Goal: Transaction & Acquisition: Obtain resource

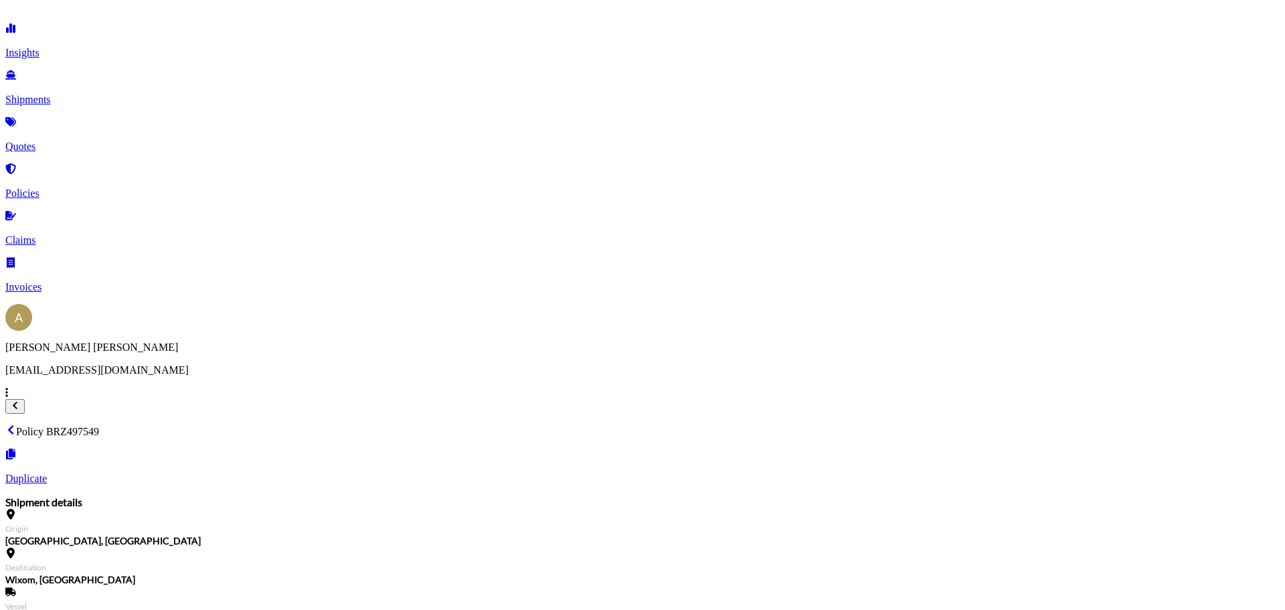
click at [62, 141] on p "Quotes" at bounding box center [642, 147] width 1274 height 12
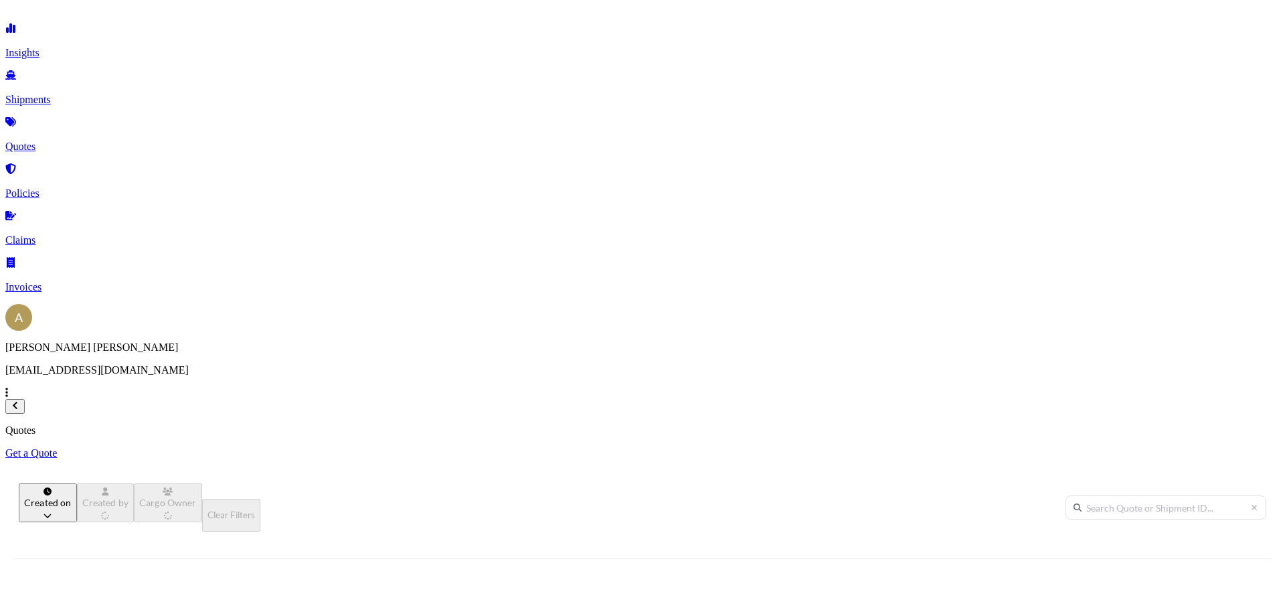
scroll to position [382, 1061]
click at [1245, 447] on p "Get a Quote" at bounding box center [642, 453] width 1274 height 12
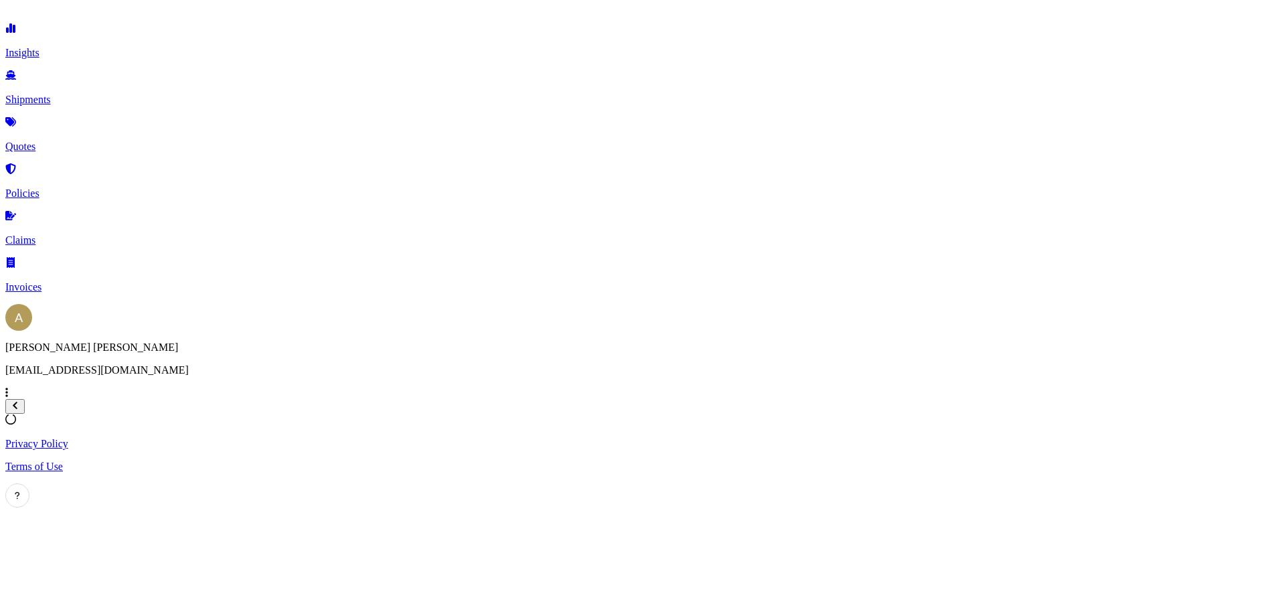
select select "Sea"
select select "1"
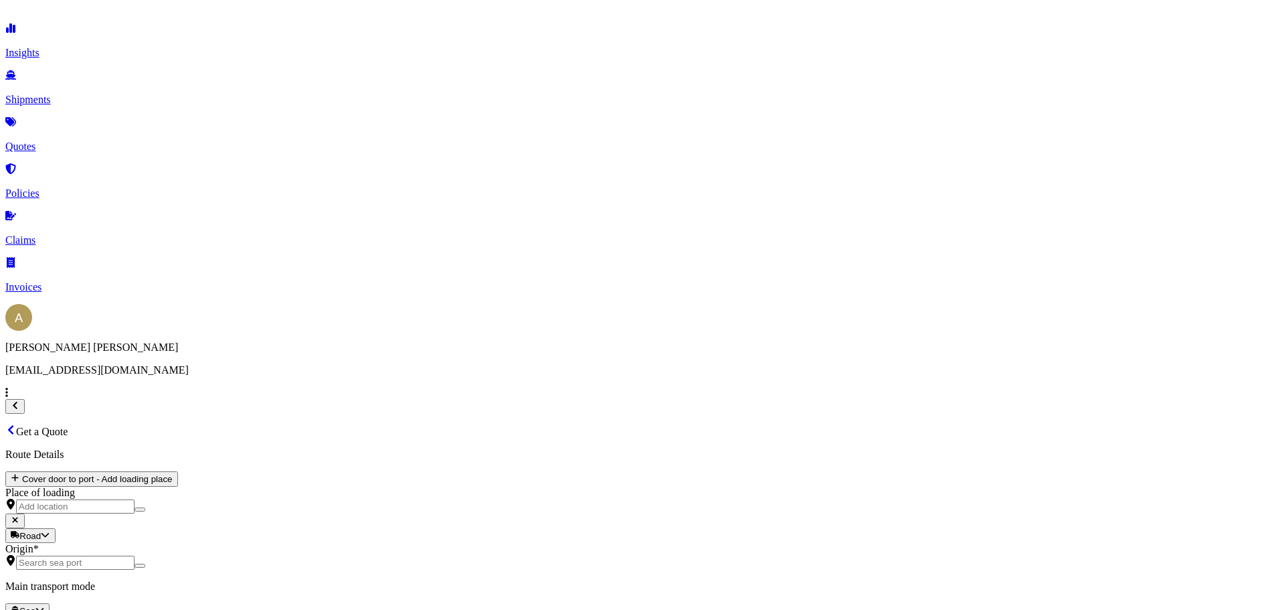
click at [289, 609] on div at bounding box center [642, 618] width 1274 height 0
click at [242, 317] on div "Air" at bounding box center [225, 310] width 33 height 13
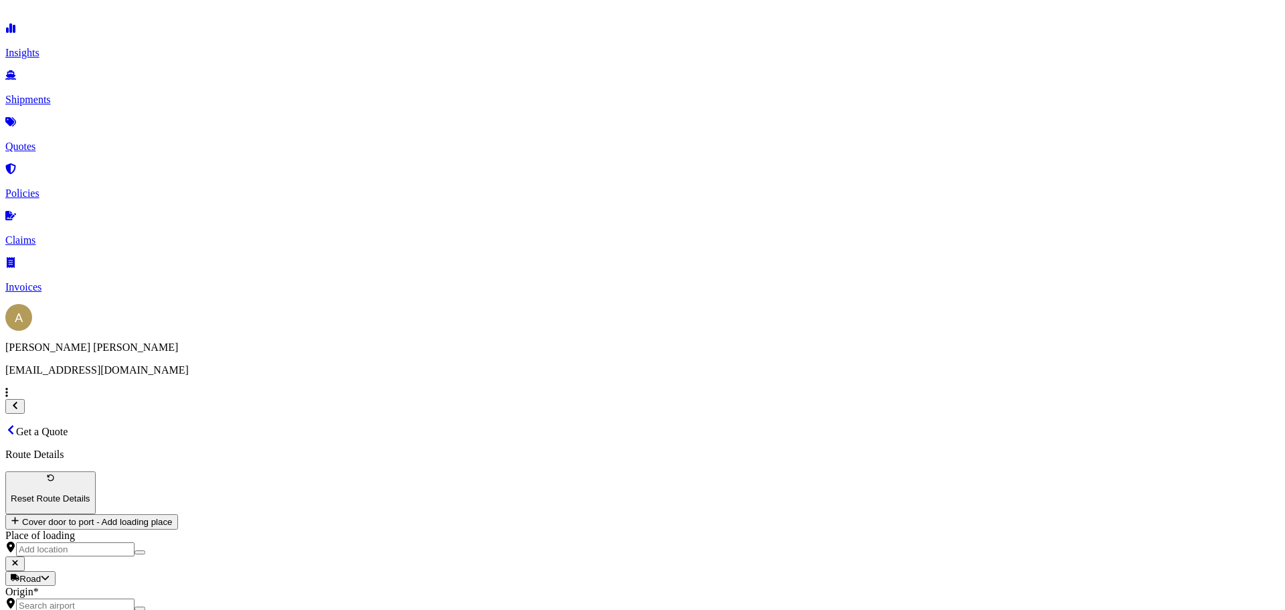
select select "Sea"
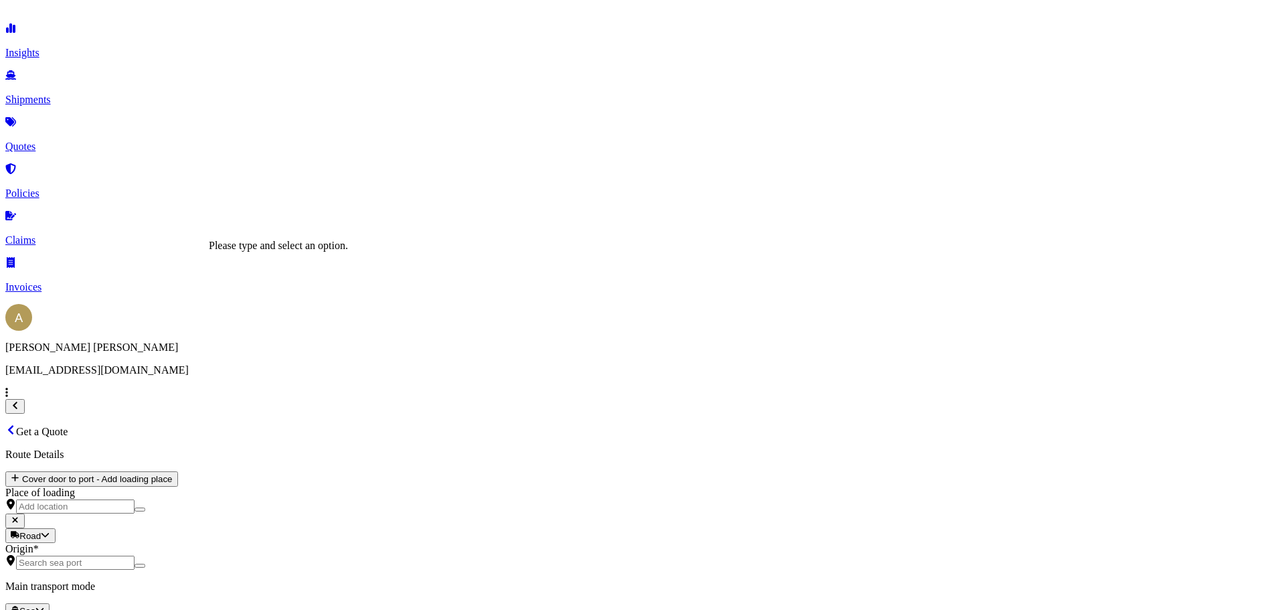
click at [135, 556] on input "Origin *" at bounding box center [75, 563] width 118 height 14
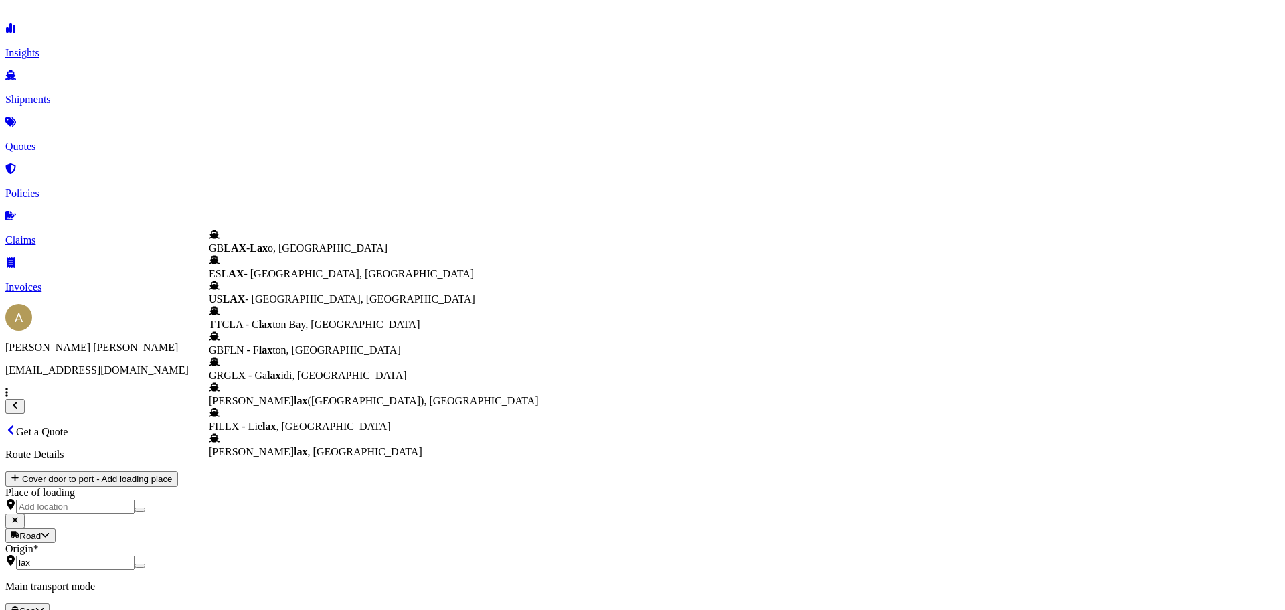
click at [330, 303] on div "US LAX - [GEOGRAPHIC_DATA], [GEOGRAPHIC_DATA]" at bounding box center [374, 292] width 330 height 25
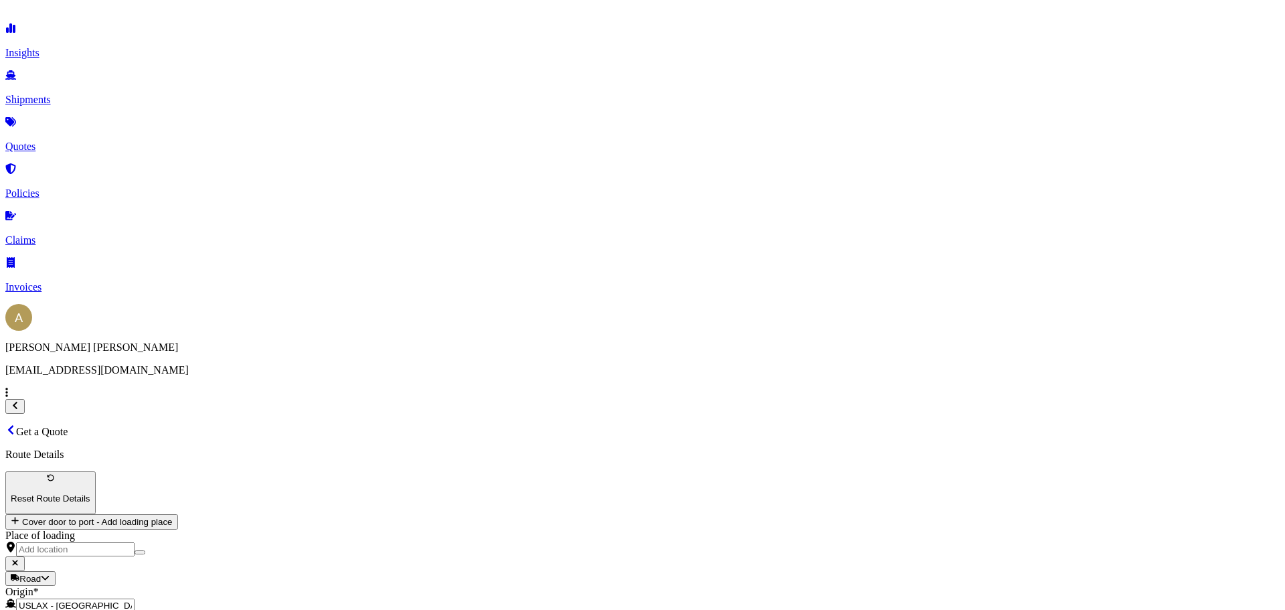
type input "USLAX - [GEOGRAPHIC_DATA], [GEOGRAPHIC_DATA]"
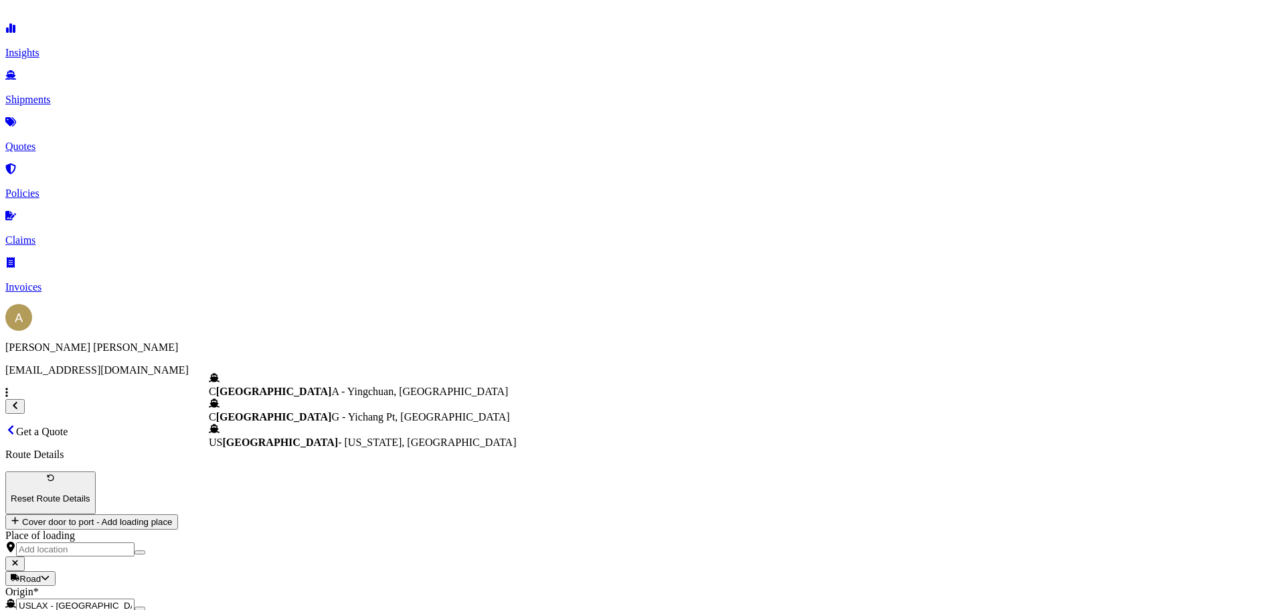
click at [335, 448] on span "US [GEOGRAPHIC_DATA] - [US_STATE], [GEOGRAPHIC_DATA]" at bounding box center [363, 441] width 308 height 11
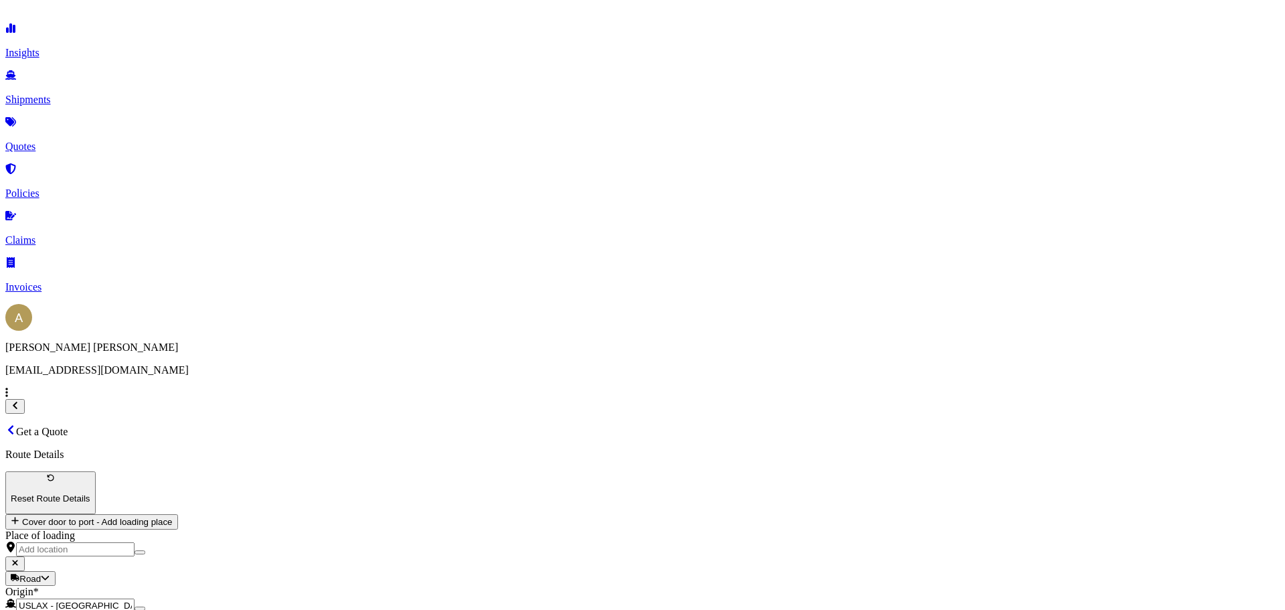
type input "USNYC - [US_STATE], [GEOGRAPHIC_DATA]"
click at [657, 261] on div "Boilers, Turbines, Industrial Machinery and Mechanical Appliances" at bounding box center [609, 255] width 290 height 12
type input "Boilers, Turbines, Industrial Machinery and Mechanical Appliances"
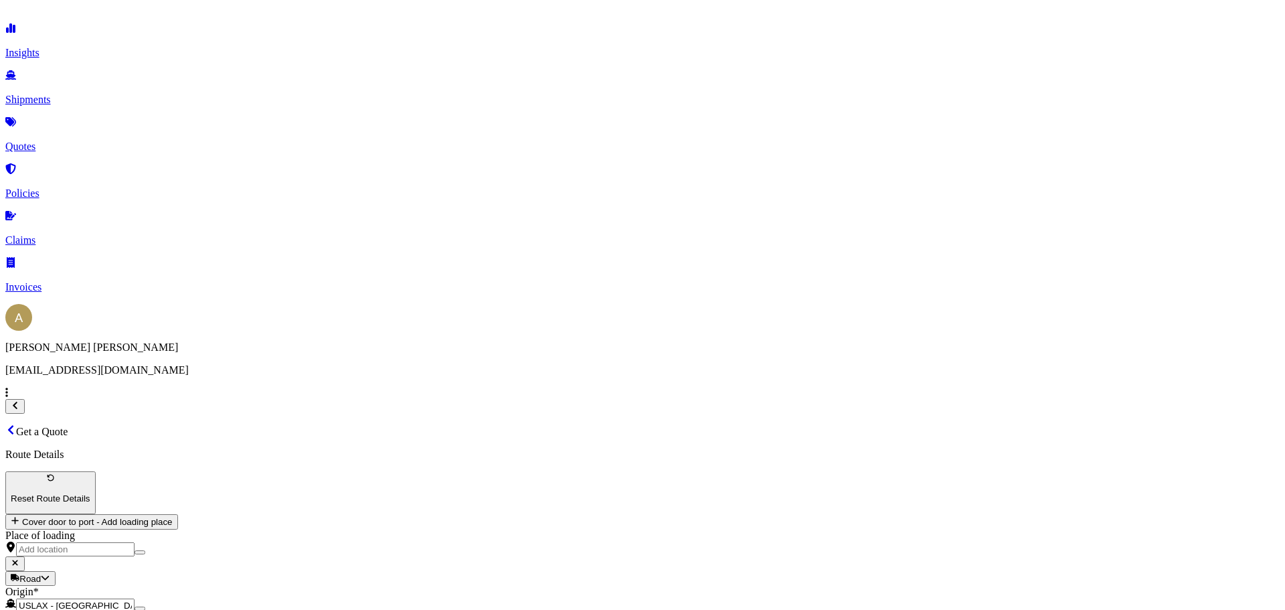
type textarea "machine"
type input "50000"
type input "t"
type input "will update"
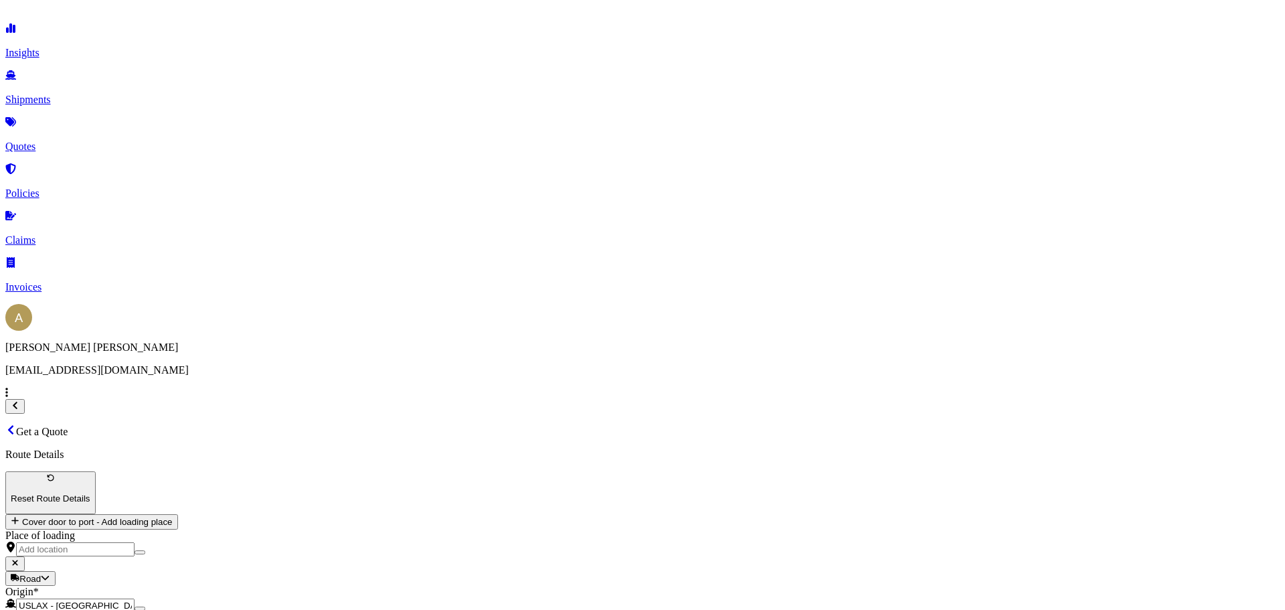
type input "2000"
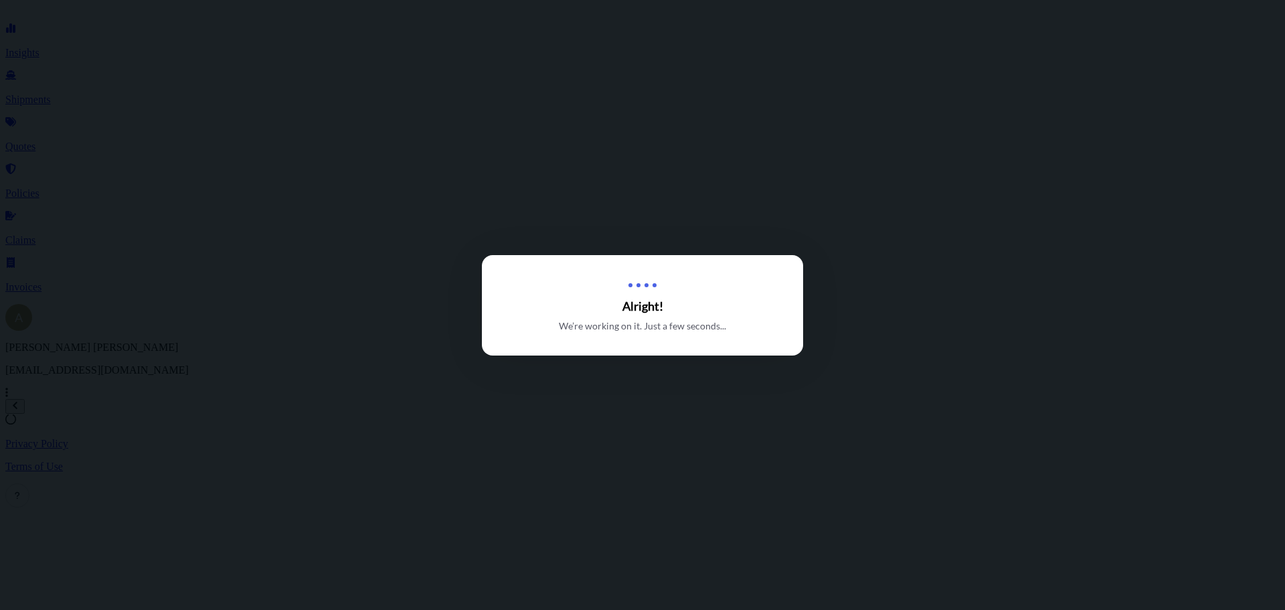
select select "Sea"
select select "1"
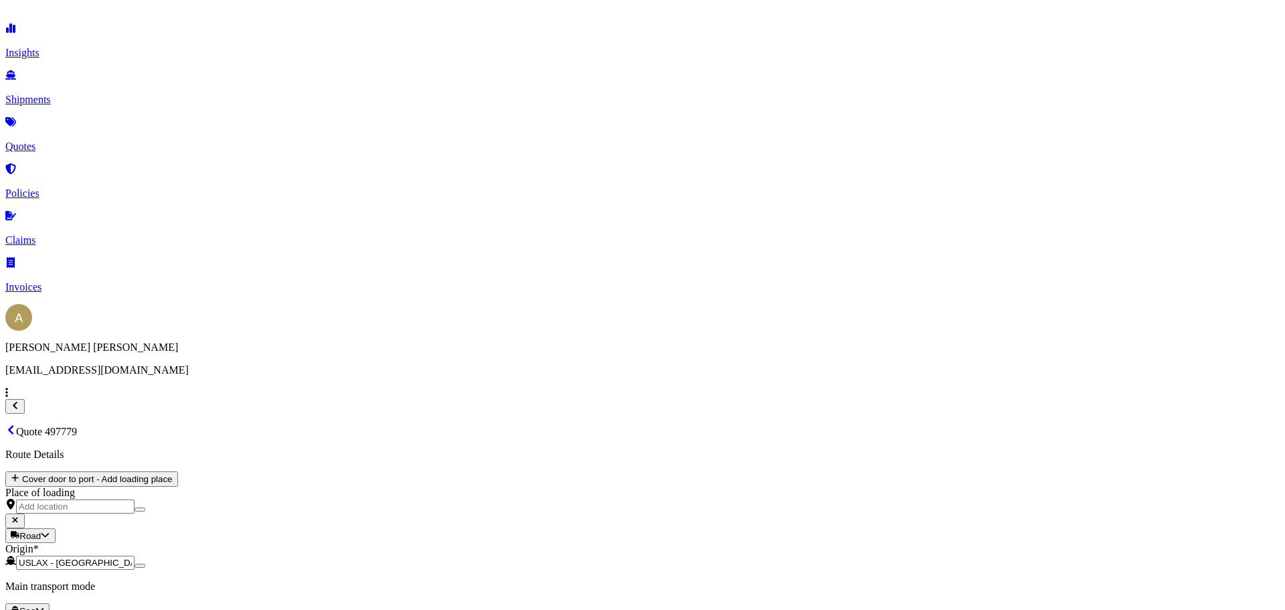
scroll to position [1727, 0]
click at [72, 20] on icon at bounding box center [38, 12] width 66 height 15
click at [53, 19] on icon at bounding box center [38, 12] width 66 height 15
click at [29, 19] on icon at bounding box center [25, 14] width 7 height 10
click at [42, 56] on link "Insights" at bounding box center [642, 41] width 1274 height 35
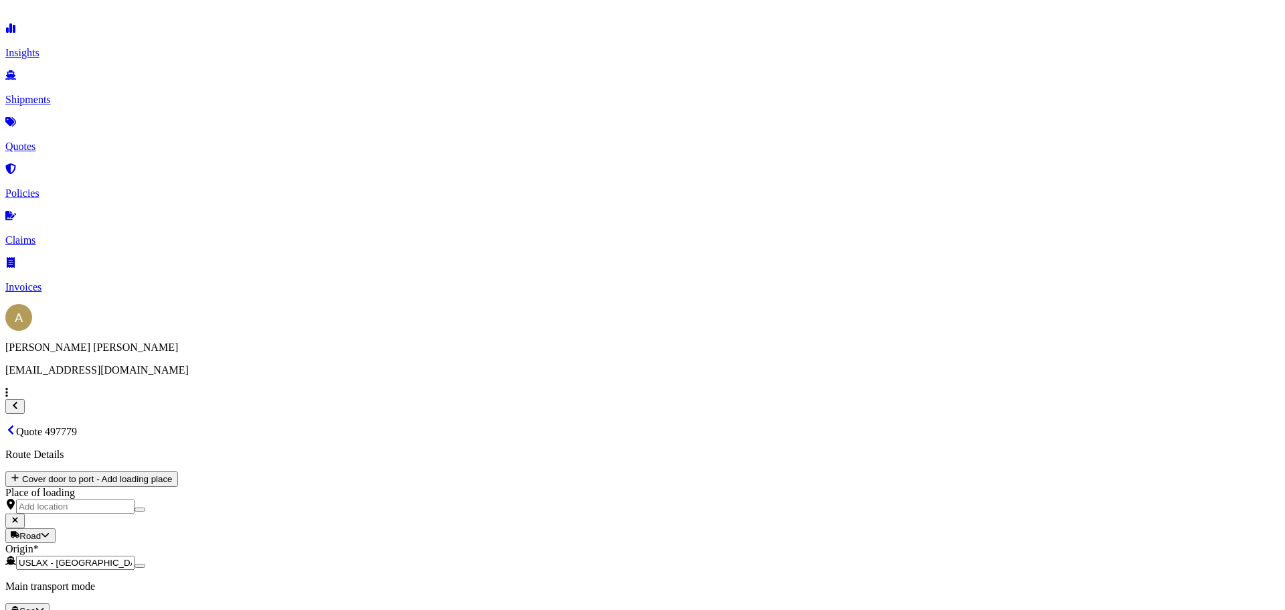
select select "2025"
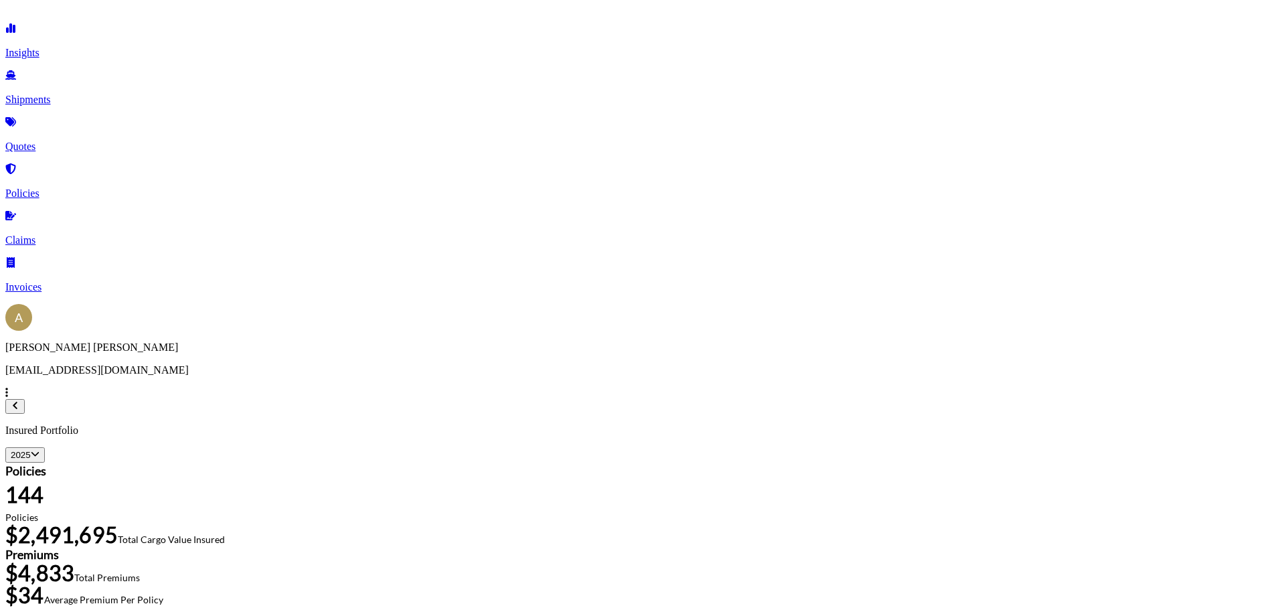
click at [88, 207] on div "Insights Shipments Quotes Policies Claims Invoices" at bounding box center [642, 158] width 1274 height 270
click at [62, 234] on p "Claims" at bounding box center [642, 240] width 1274 height 12
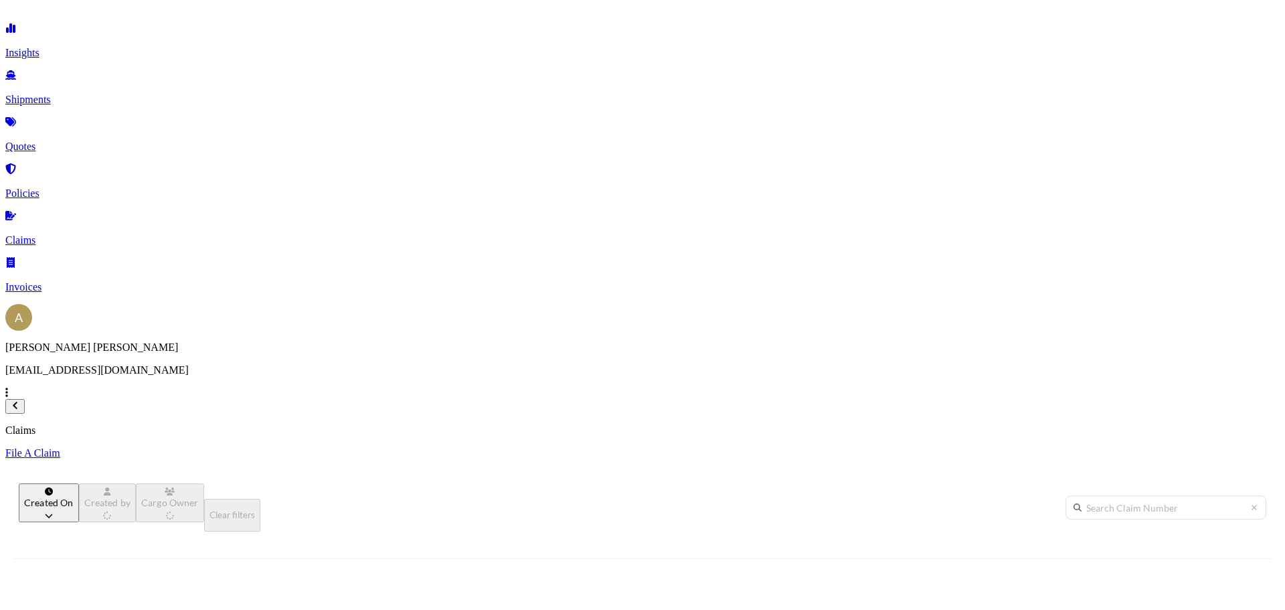
scroll to position [382, 1061]
click at [64, 141] on p "Quotes" at bounding box center [642, 147] width 1274 height 12
click at [1213, 447] on p "Get a Quote" at bounding box center [642, 453] width 1274 height 12
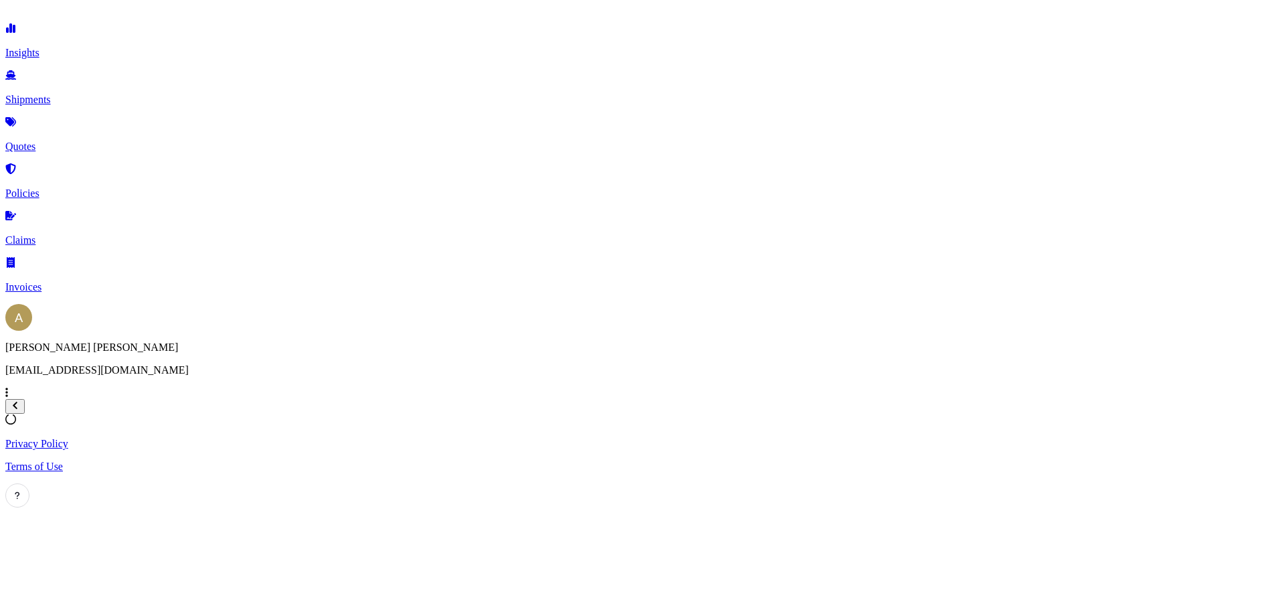
select select "Sea"
select select "1"
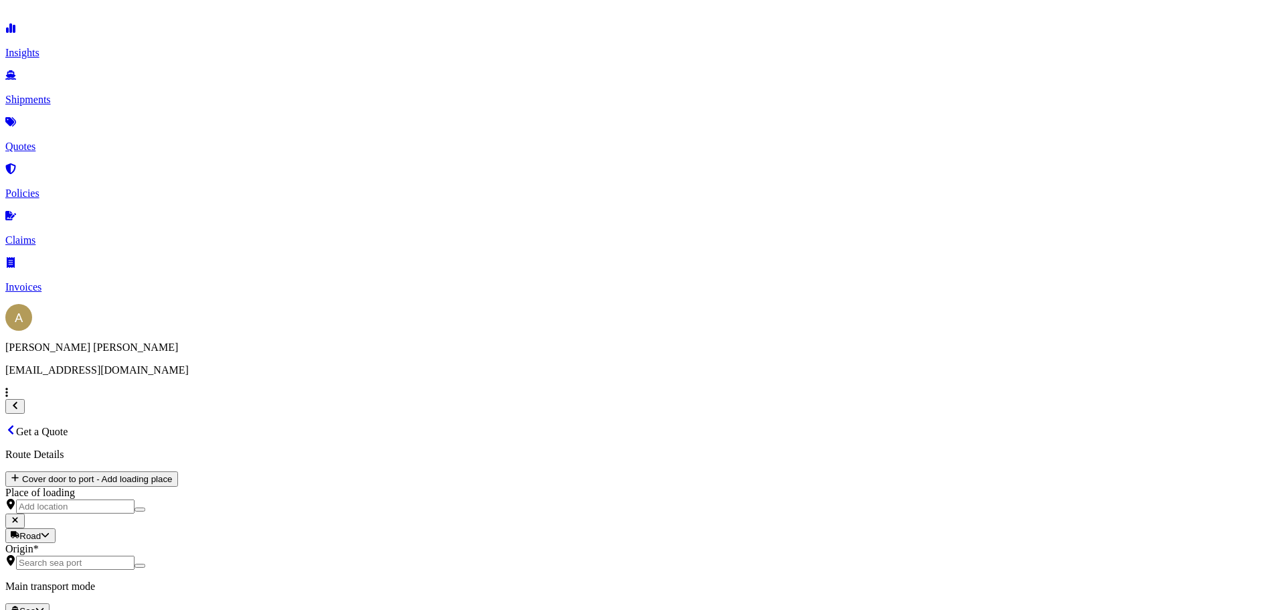
click at [242, 317] on div "Air" at bounding box center [225, 310] width 33 height 13
select select "Air"
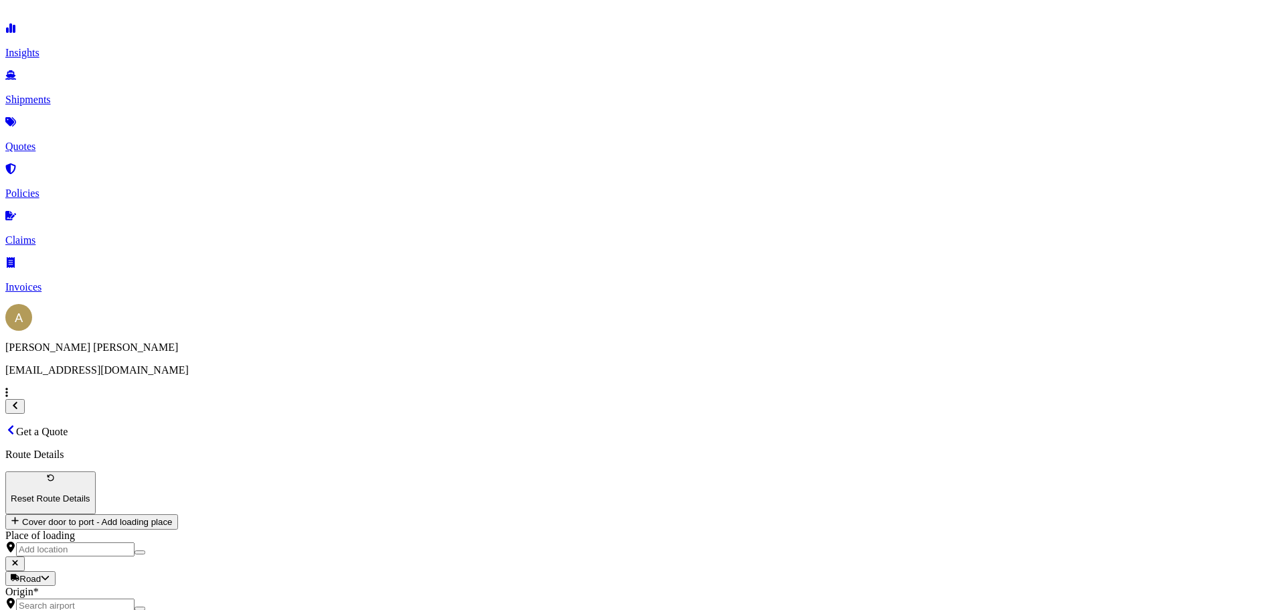
click at [135, 598] on input "Origin *" at bounding box center [75, 605] width 118 height 14
type input "USLMS - [GEOGRAPHIC_DATA], [GEOGRAPHIC_DATA]"
type input "USHNL - [GEOGRAPHIC_DATA], [GEOGRAPHIC_DATA]"
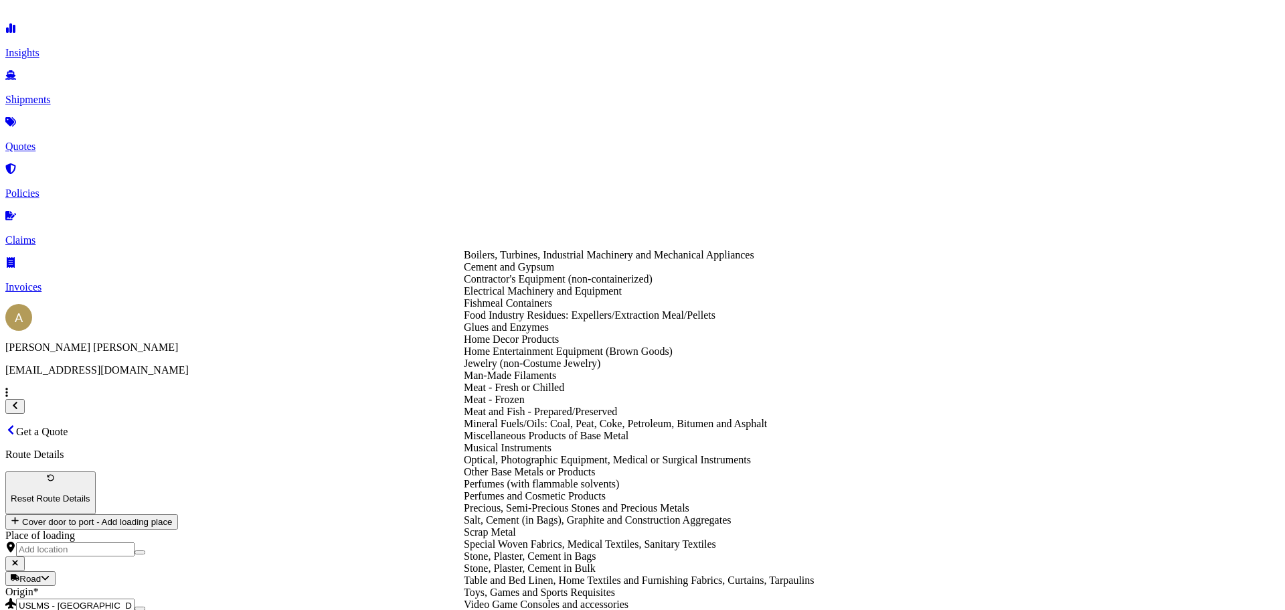
type input "m"
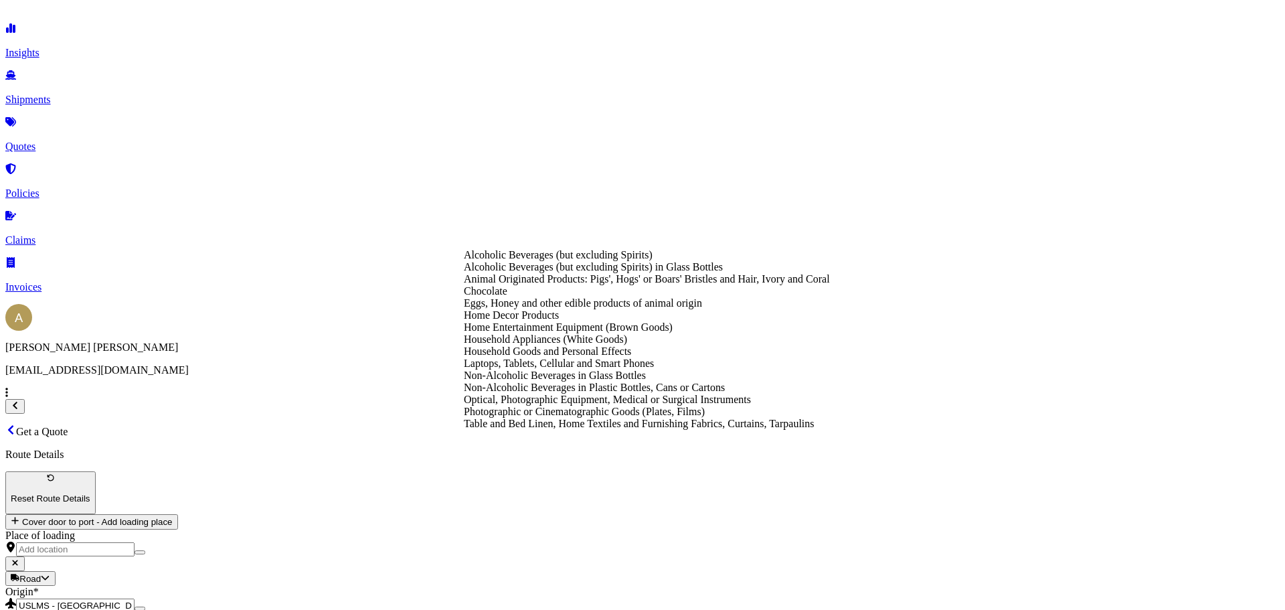
type input "h"
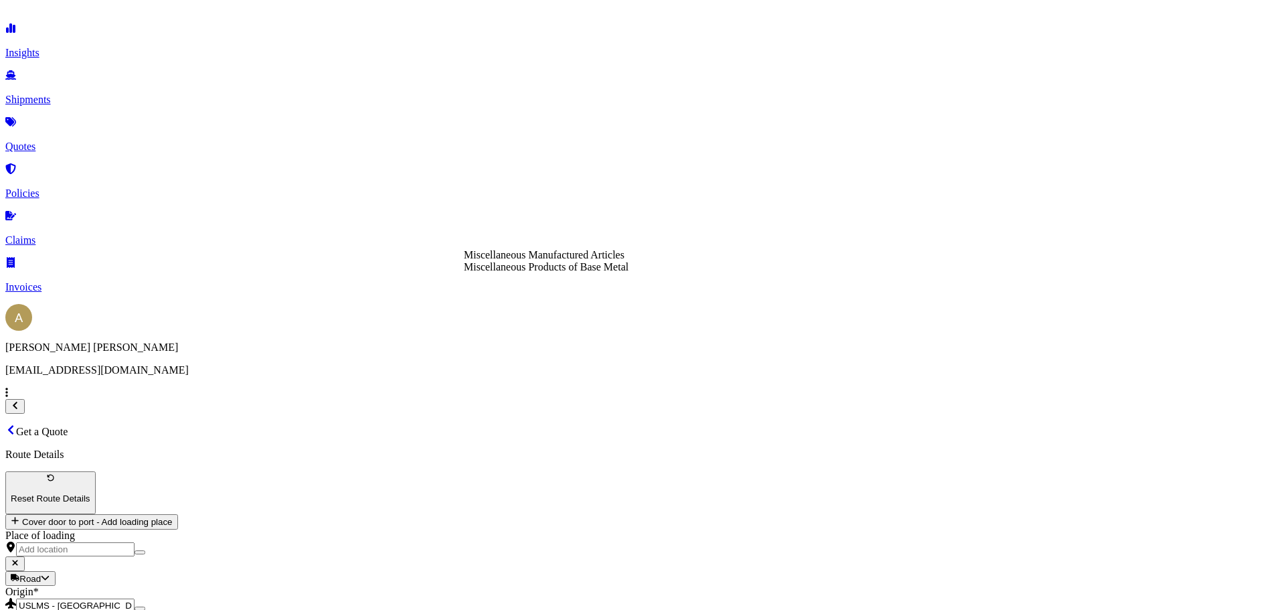
click at [613, 260] on div "Miscellaneous Manufactured Articles" at bounding box center [546, 255] width 165 height 12
type input "Miscellaneous Manufactured Articles"
type textarea "Medical monitor"
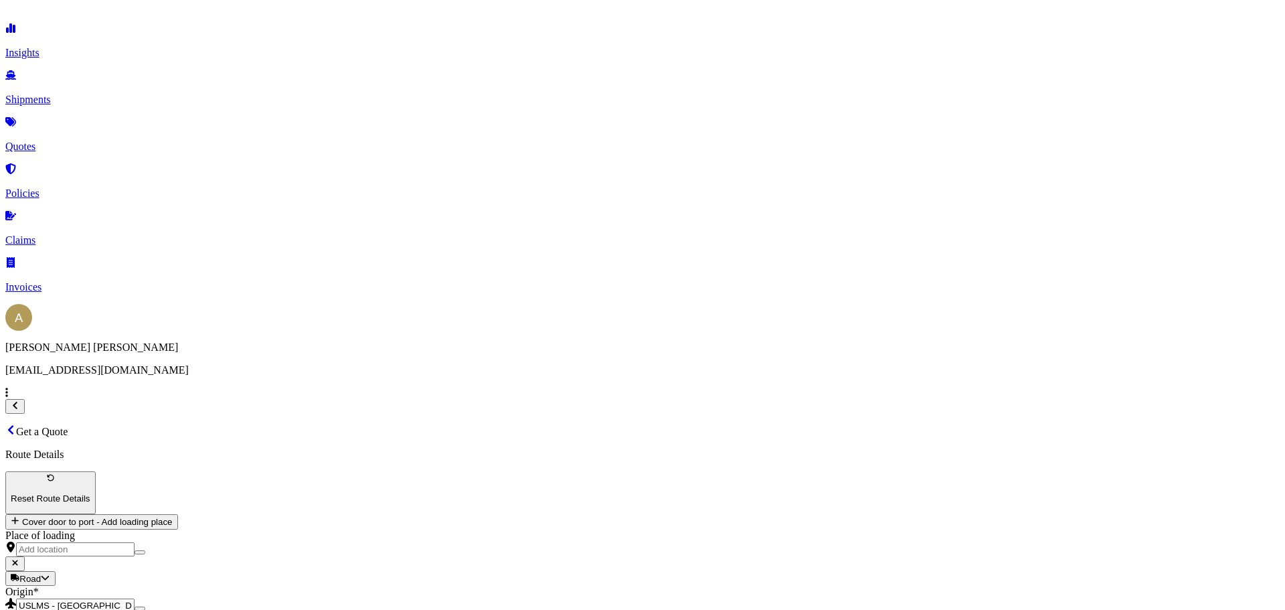
type input "19200"
type input "will update"
type input "1307.21"
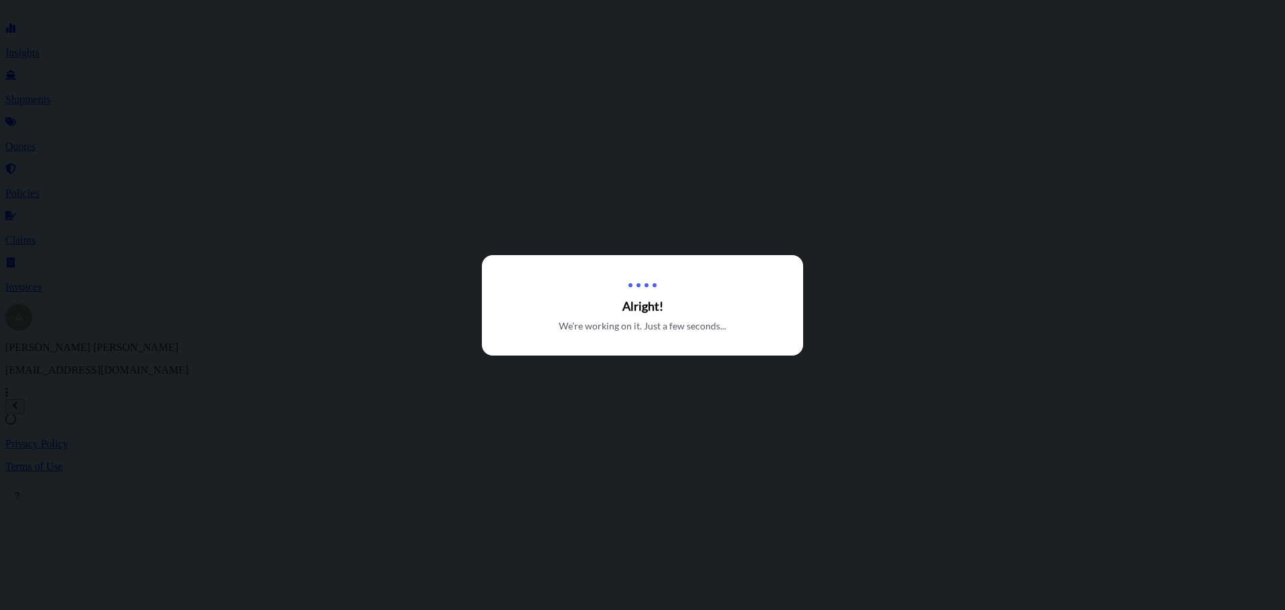
select select "Air"
select select "1"
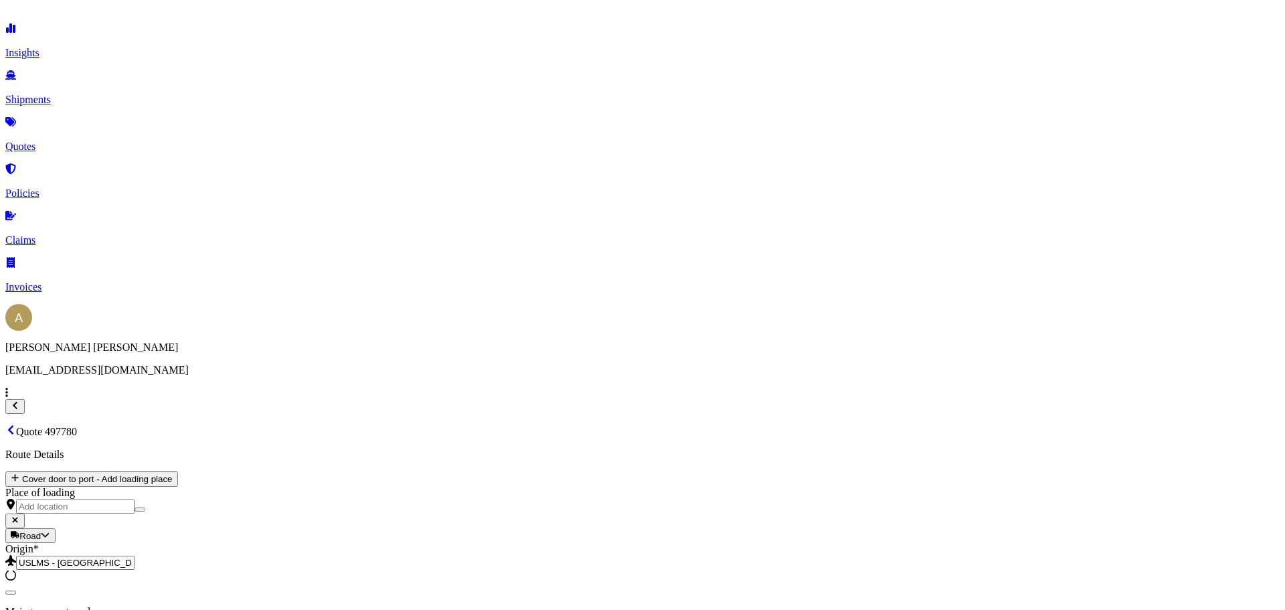
scroll to position [486, 0]
